Goal: Information Seeking & Learning: Learn about a topic

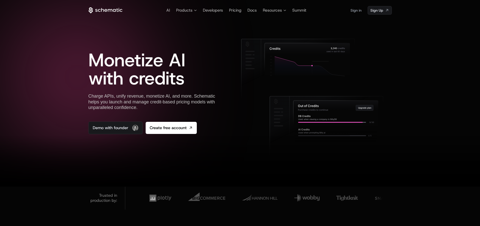
click at [116, 10] on icon at bounding box center [105, 10] width 34 height 6
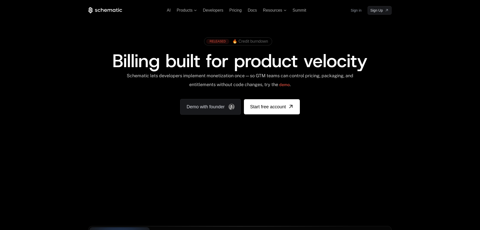
click at [245, 42] on span "🔥 Credit burndown" at bounding box center [250, 41] width 36 height 5
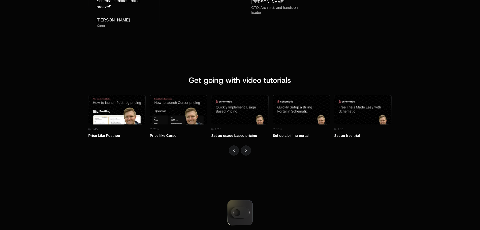
scroll to position [2193, 0]
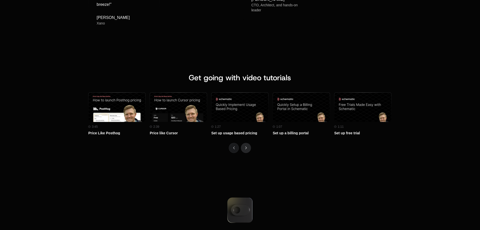
click at [245, 149] on button "Next" at bounding box center [246, 148] width 10 height 10
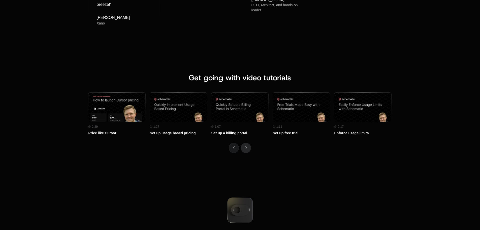
click at [245, 149] on button "Next" at bounding box center [246, 148] width 10 height 10
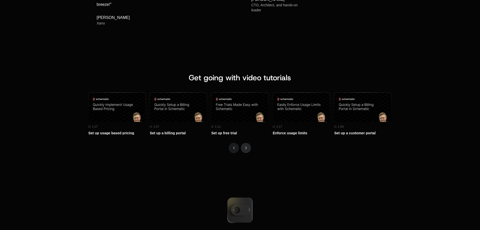
click at [245, 149] on button "Next" at bounding box center [246, 148] width 10 height 10
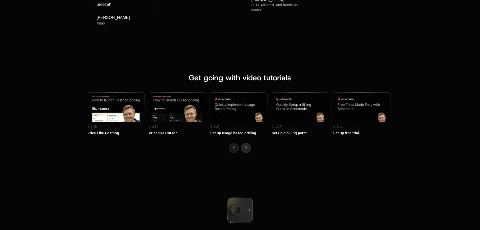
click at [245, 149] on button "Next" at bounding box center [246, 148] width 10 height 10
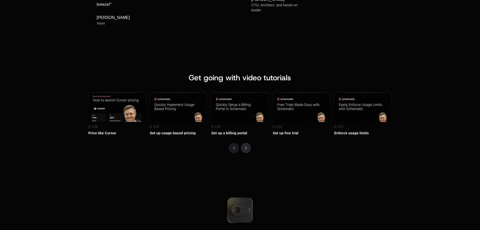
click at [245, 149] on button "Next" at bounding box center [246, 148] width 10 height 10
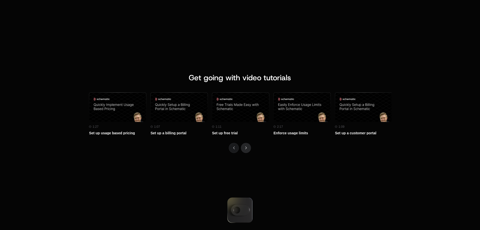
click at [245, 149] on button "Next" at bounding box center [246, 148] width 10 height 10
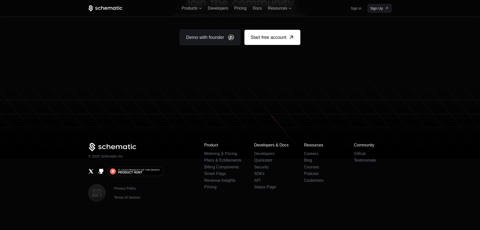
scroll to position [3105, 0]
click at [108, 8] on icon at bounding box center [105, 8] width 34 height 6
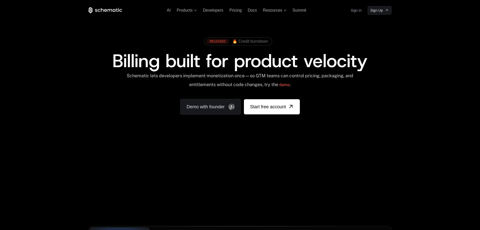
click at [34, 56] on div "AI Products Developers Pricing Docs Resources Summit Sign in Sign Up RELEASED 🔥…" at bounding box center [240, 75] width 480 height 151
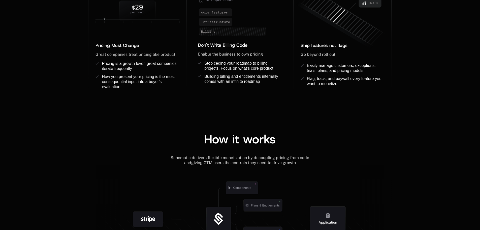
scroll to position [454, 0]
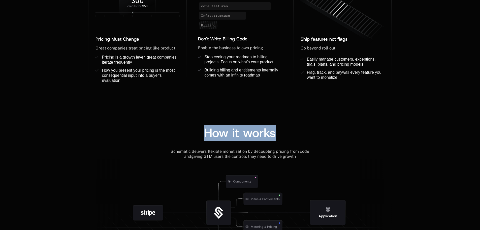
drag, startPoint x: 199, startPoint y: 122, endPoint x: 282, endPoint y: 145, distance: 86.4
click at [282, 145] on div "How it works Schematic delivers flexible monetization by decoupling pricing fro…" at bounding box center [240, 185] width 480 height 158
click at [286, 154] on span "Schematic delivers flexible monetization by decoupling pricing from code and" at bounding box center [241, 154] width 140 height 10
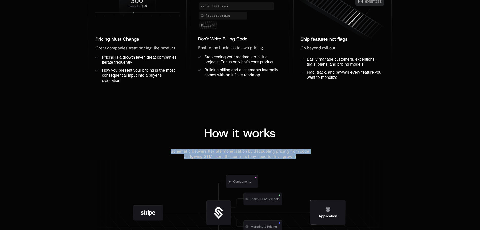
drag, startPoint x: 298, startPoint y: 158, endPoint x: 292, endPoint y: 142, distance: 16.7
click at [292, 142] on div "How it works Schematic delivers flexible monetization by decoupling pricing fro…" at bounding box center [240, 196] width 304 height 138
click at [292, 142] on div "How it works" at bounding box center [240, 138] width 304 height 22
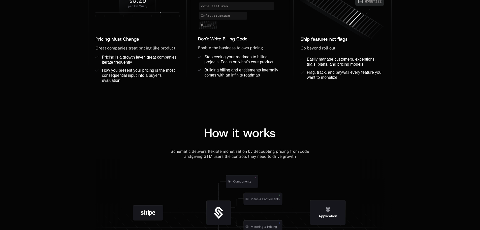
scroll to position [580, 0]
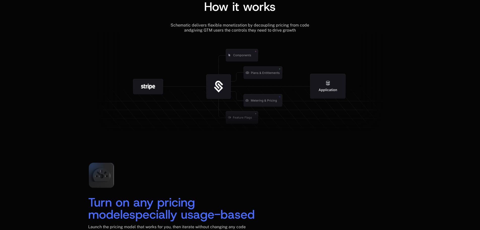
drag, startPoint x: 294, startPoint y: 122, endPoint x: 157, endPoint y: 55, distance: 153.0
click at [157, 55] on icon at bounding box center [240, 85] width 304 height 105
drag, startPoint x: 92, startPoint y: 50, endPoint x: 158, endPoint y: 82, distance: 73.1
click at [163, 99] on g at bounding box center [278, 117] width 466 height 177
click at [151, 84] on icon at bounding box center [148, 86] width 30 height 15
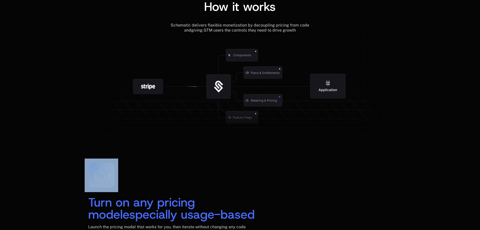
click at [151, 84] on icon at bounding box center [148, 86] width 30 height 15
click at [179, 89] on icon at bounding box center [240, 85] width 304 height 105
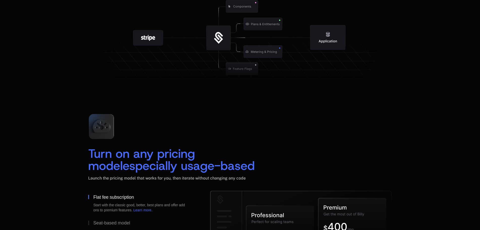
scroll to position [655, 0]
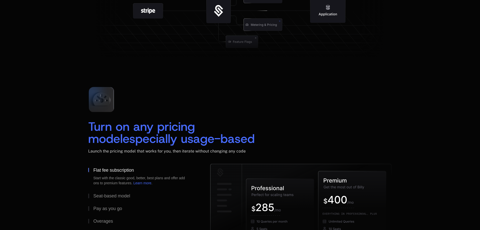
click at [98, 103] on icon at bounding box center [101, 99] width 17 height 14
drag, startPoint x: 82, startPoint y: 118, endPoint x: 236, endPoint y: 142, distance: 156.3
click at [236, 142] on div "Turn on any pricing model especially usage-based Launch the pricing model that …" at bounding box center [240, 174] width 328 height 182
click at [252, 113] on div "Turn on any pricing model especially usage-based Launch the pricing model that …" at bounding box center [240, 123] width 304 height 81
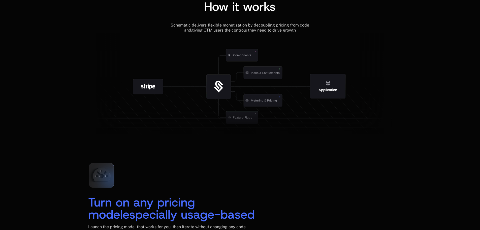
scroll to position [504, 0]
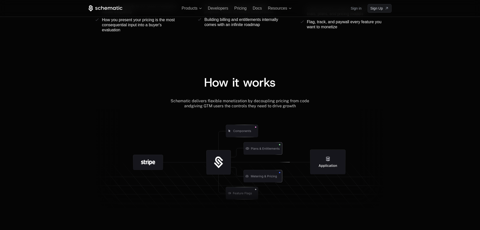
drag, startPoint x: 439, startPoint y: 0, endPoint x: 411, endPoint y: 39, distance: 48.3
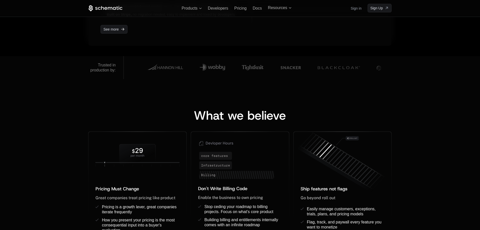
scroll to position [302, 0]
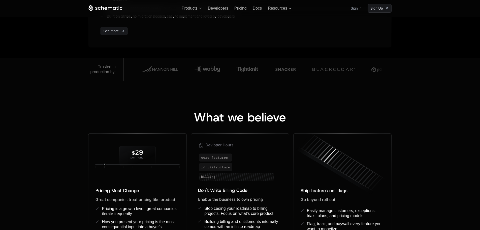
click at [216, 11] on div "Products Developers Pricing Docs Resources Sign in Sign Up" at bounding box center [240, 8] width 328 height 17
click at [217, 8] on span "Developers" at bounding box center [218, 8] width 20 height 4
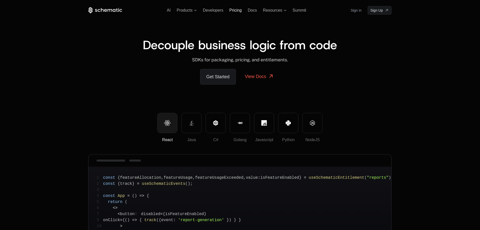
click at [234, 10] on span "Pricing" at bounding box center [235, 10] width 12 height 4
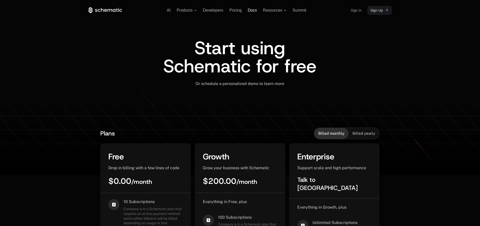
click at [251, 10] on span "Docs" at bounding box center [252, 10] width 9 height 4
